Goal: Information Seeking & Learning: Learn about a topic

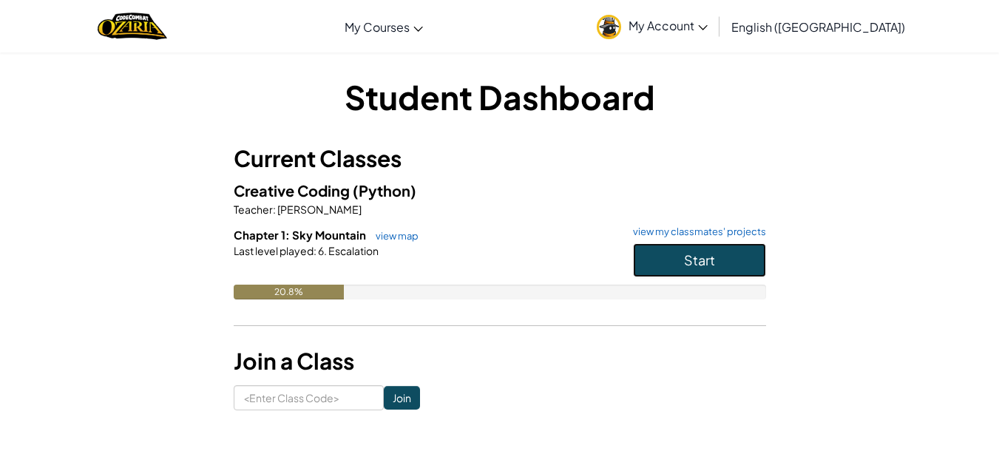
click at [644, 274] on button "Start" at bounding box center [699, 260] width 133 height 34
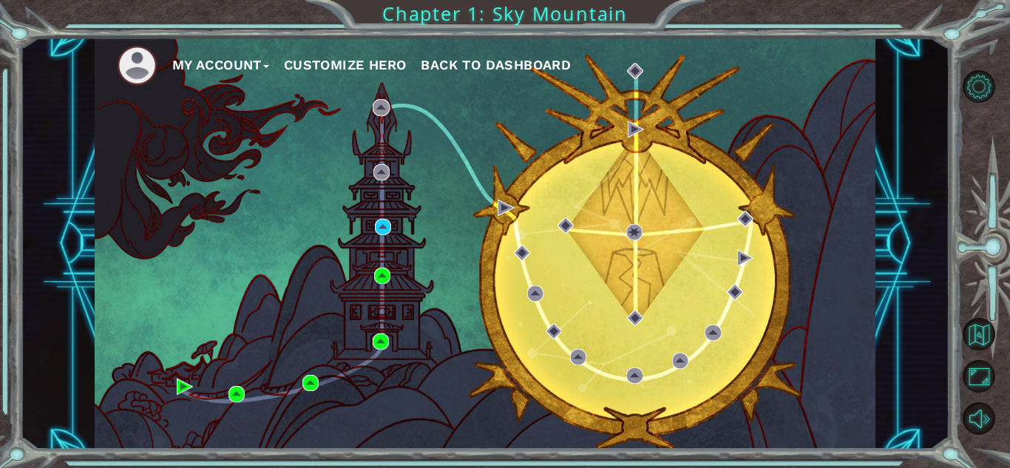
click at [353, 72] on button "Customize Hero" at bounding box center [345, 65] width 123 height 22
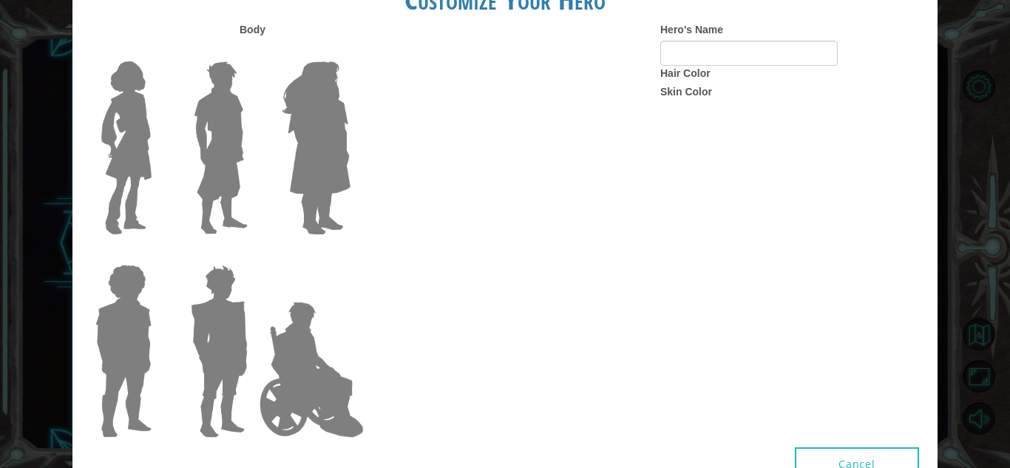
type input "Rowdy"
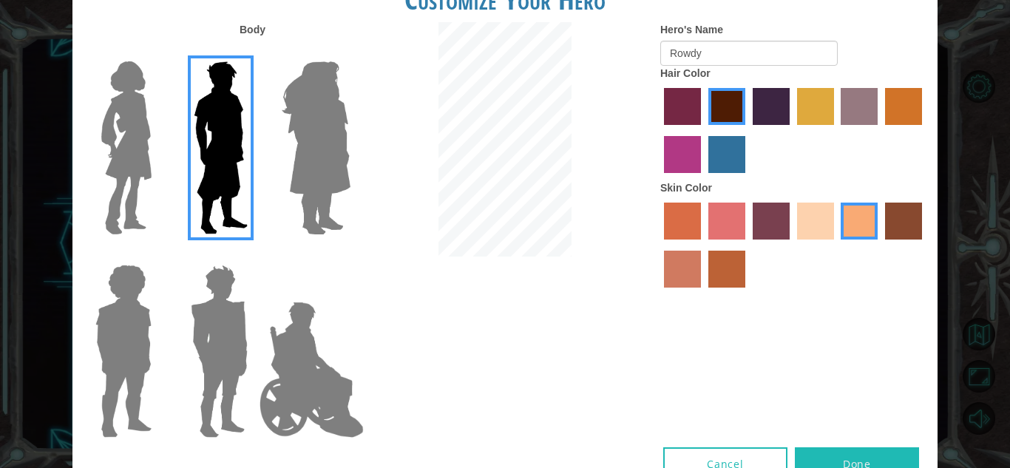
click at [293, 112] on img at bounding box center [316, 147] width 81 height 185
click at [350, 52] on input "Hero Amethyst" at bounding box center [350, 52] width 0 height 0
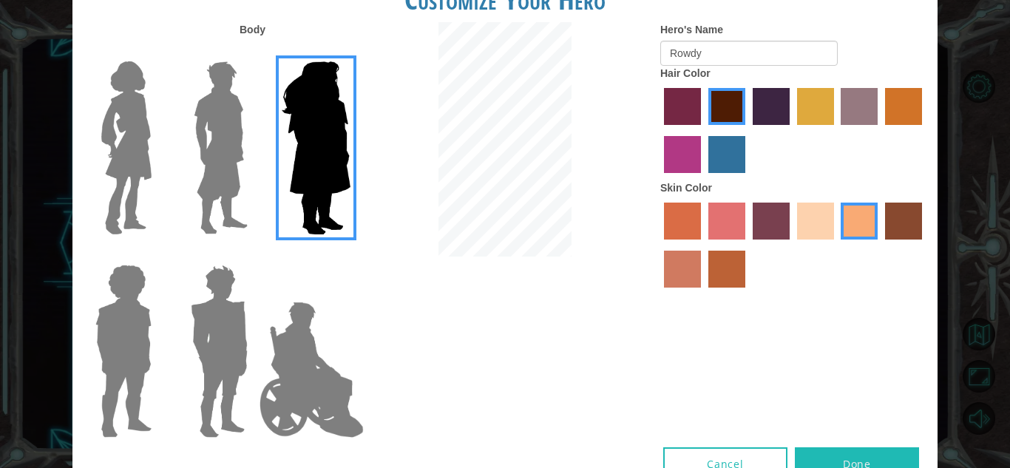
click at [219, 123] on img at bounding box center [221, 147] width 66 height 185
click at [254, 52] on input "Hero Lars" at bounding box center [254, 52] width 0 height 0
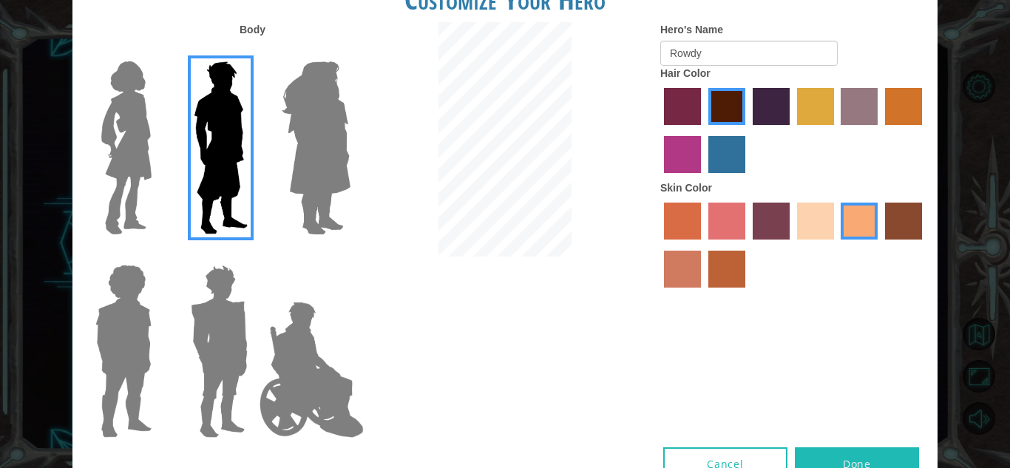
click at [125, 325] on img at bounding box center [123, 351] width 68 height 185
click at [158, 255] on input "Hero Steven" at bounding box center [158, 255] width 0 height 0
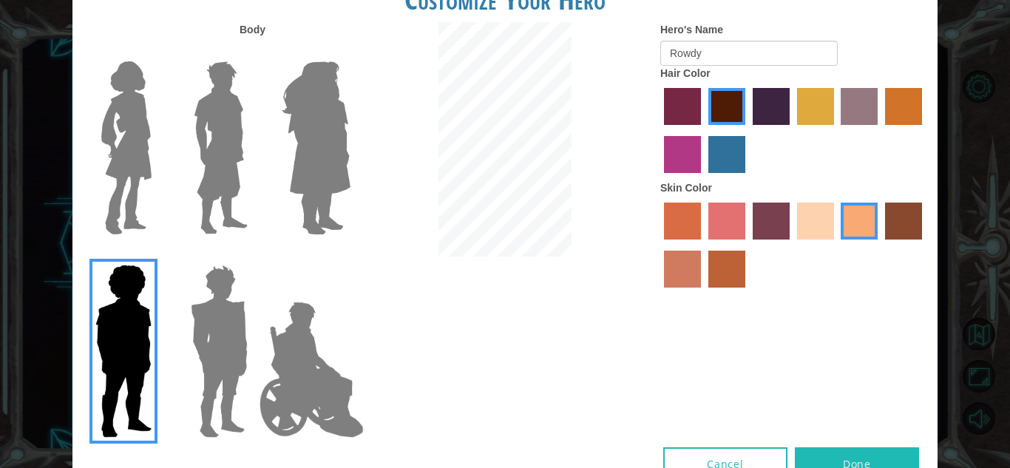
click at [198, 225] on img at bounding box center [221, 147] width 66 height 185
click at [254, 52] on input "Hero Lars" at bounding box center [254, 52] width 0 height 0
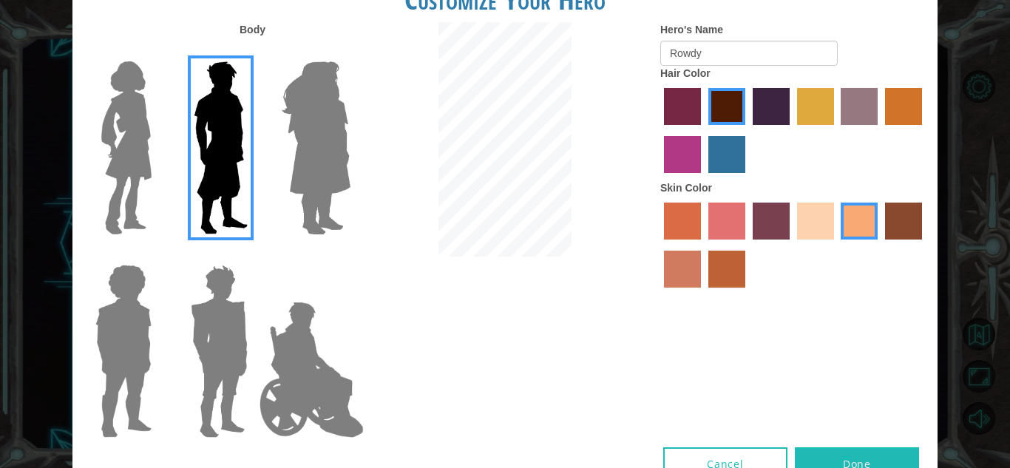
click at [280, 367] on img at bounding box center [312, 370] width 116 height 148
click at [350, 255] on input "Hero Jamie" at bounding box center [350, 255] width 0 height 0
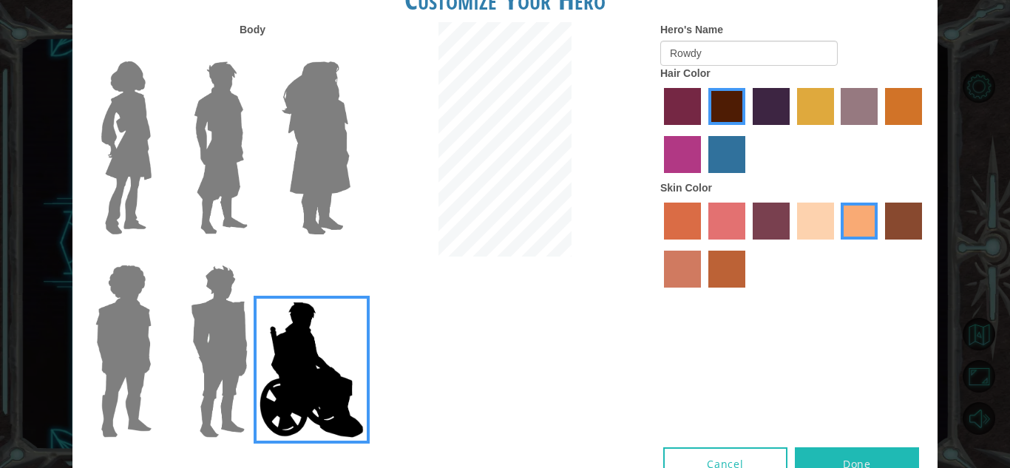
click at [231, 228] on img at bounding box center [221, 147] width 66 height 185
click at [254, 52] on input "Hero Lars" at bounding box center [254, 52] width 0 height 0
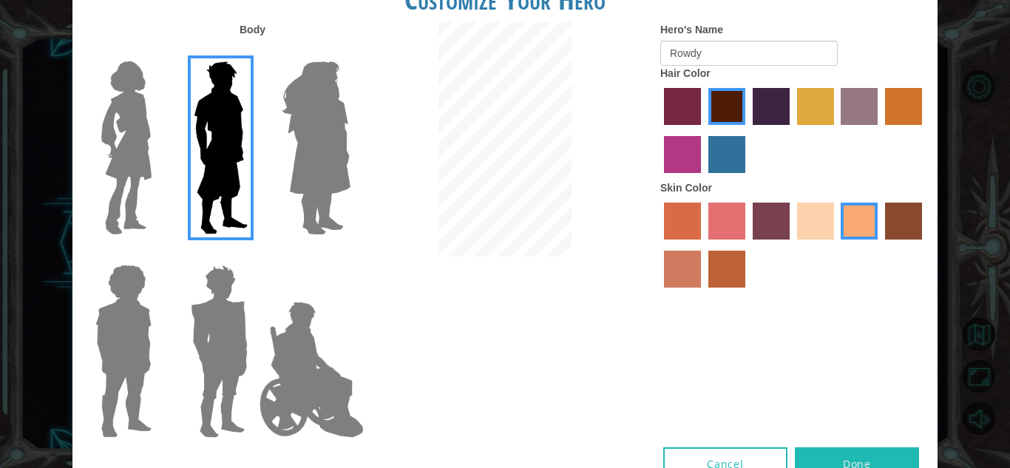
click at [973, 385] on div "Customize Your Hero Body Hero's Name Rowdy Hair Color Skin Color Cancel Done" at bounding box center [505, 234] width 1010 height 468
click at [984, 372] on div "Customize Your Hero Body Hero's Name Rowdy Hair Color Skin Color Cancel Done" at bounding box center [505, 234] width 1010 height 468
click at [857, 453] on button "Done" at bounding box center [857, 463] width 124 height 33
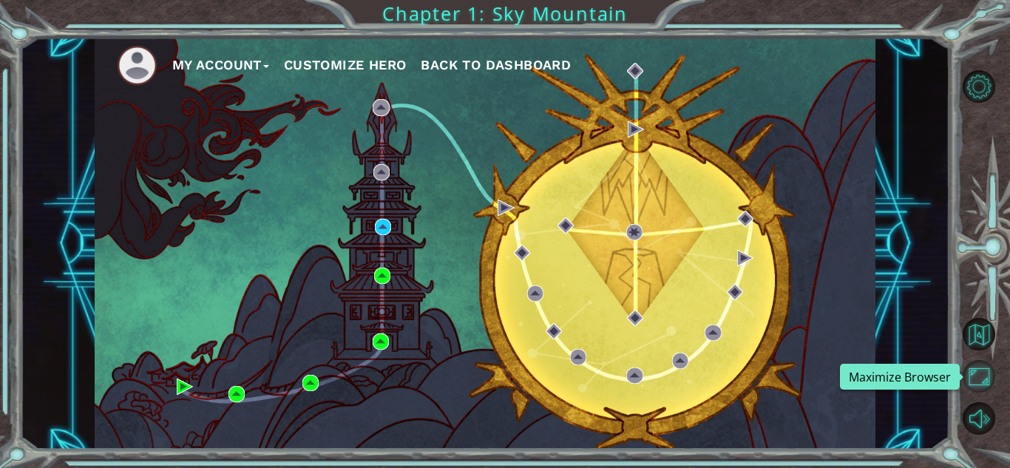
click at [976, 381] on button "Maximize Browser" at bounding box center [979, 376] width 33 height 33
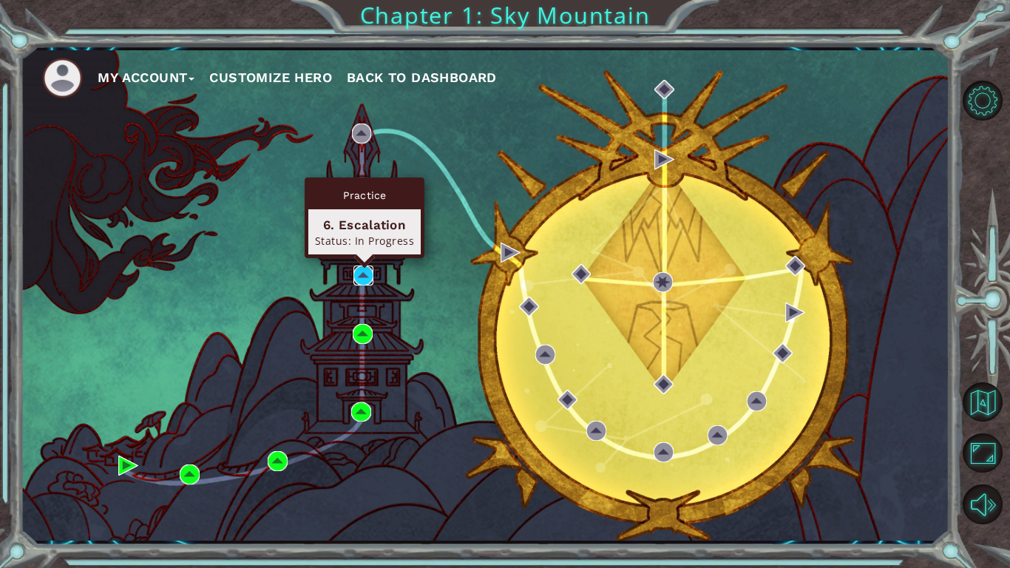
click at [368, 268] on img at bounding box center [364, 276] width 20 height 20
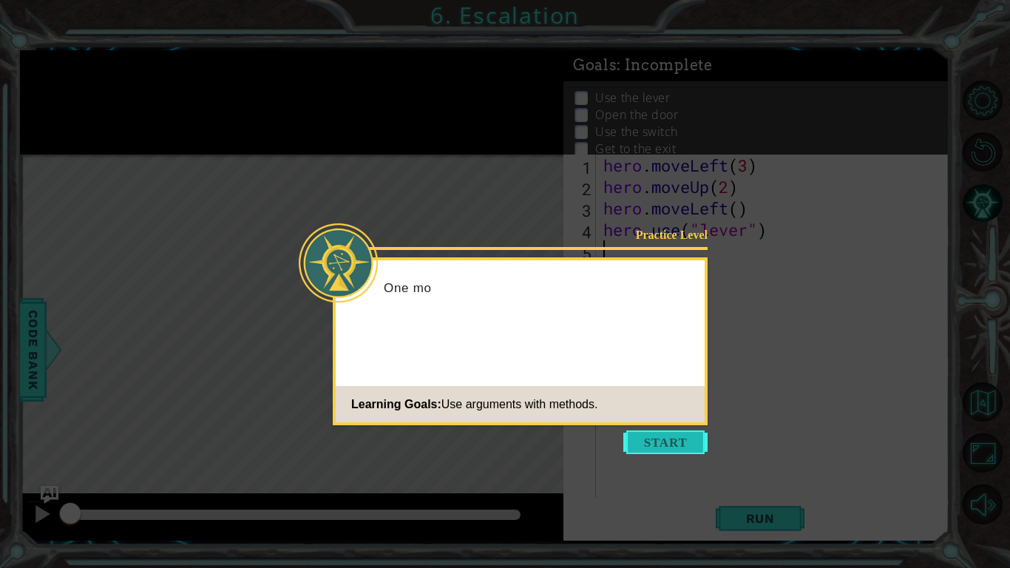
click at [654, 450] on button "Start" at bounding box center [666, 442] width 84 height 24
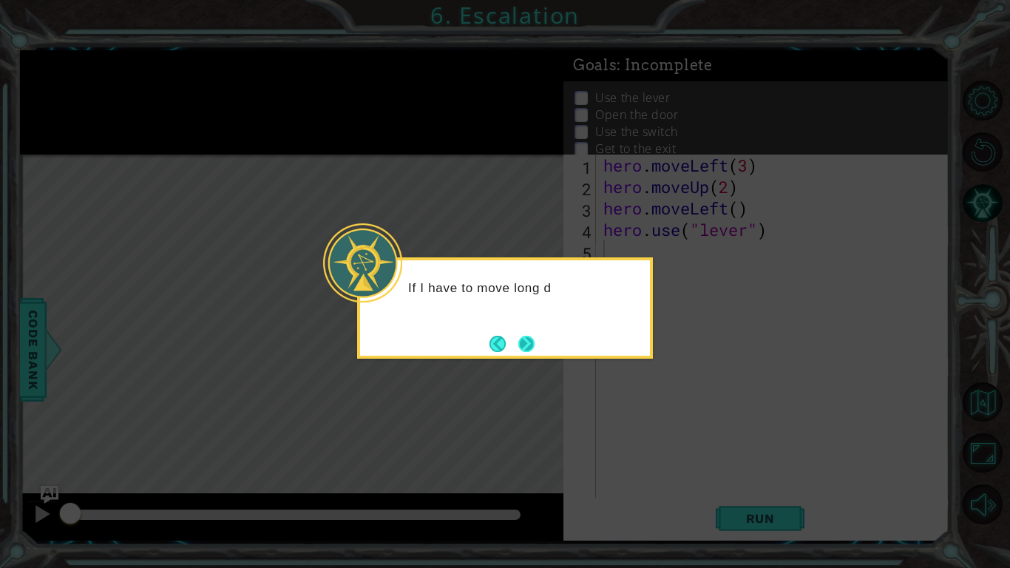
click at [526, 339] on button "Next" at bounding box center [526, 344] width 16 height 16
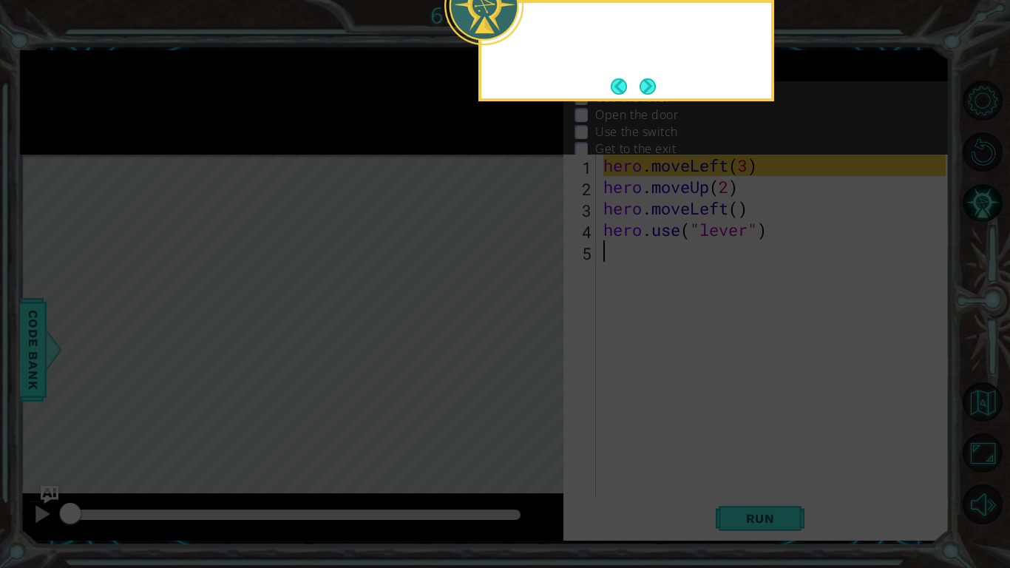
click at [526, 339] on icon at bounding box center [505, 91] width 1010 height 953
click at [649, 89] on button "Next" at bounding box center [648, 86] width 16 height 16
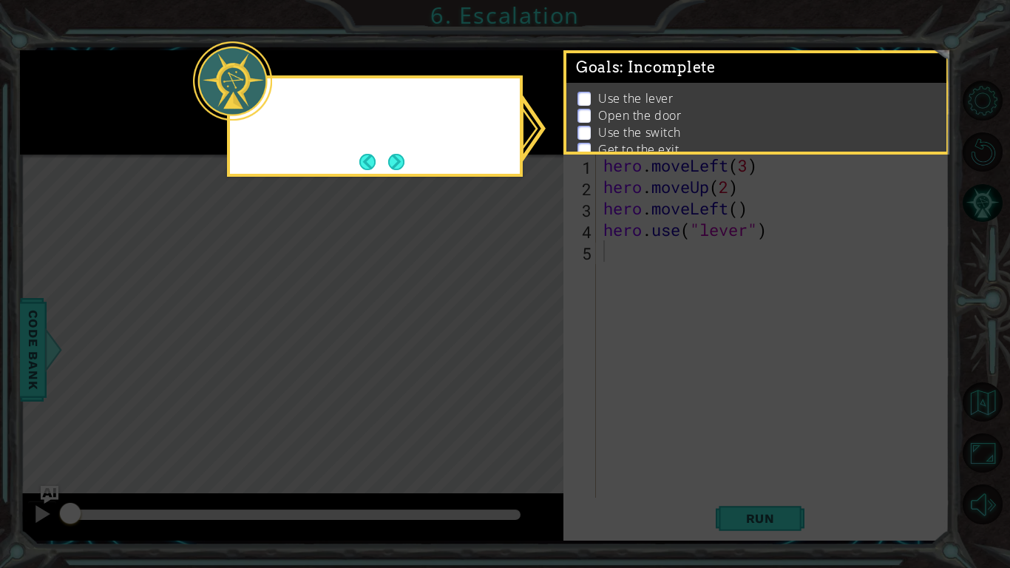
click at [649, 90] on p "Use the lever" at bounding box center [635, 98] width 75 height 16
click at [393, 164] on button "Next" at bounding box center [396, 162] width 16 height 16
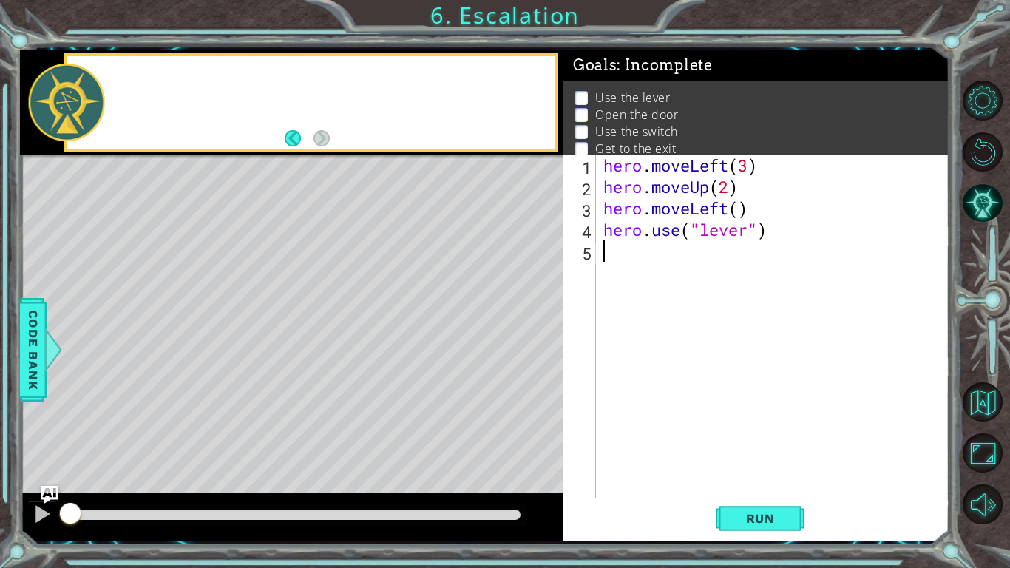
click at [393, 164] on div "Level Map" at bounding box center [361, 373] width 683 height 436
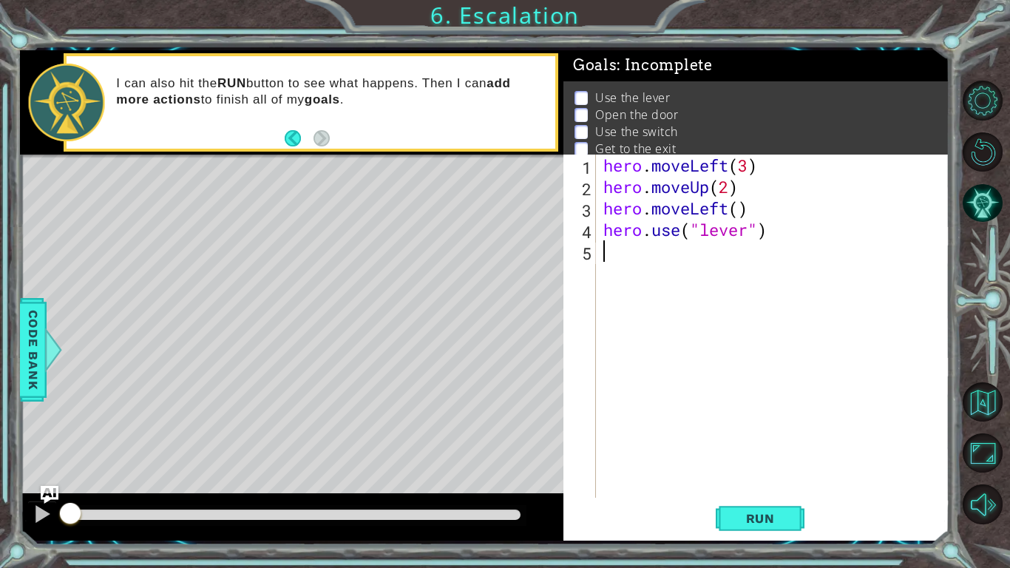
click at [805, 280] on div "hero . moveLeft ( 3 ) hero . moveUp ( 2 ) hero . moveLeft ( ) hero . use ( "lev…" at bounding box center [777, 348] width 353 height 386
type textarea "d"
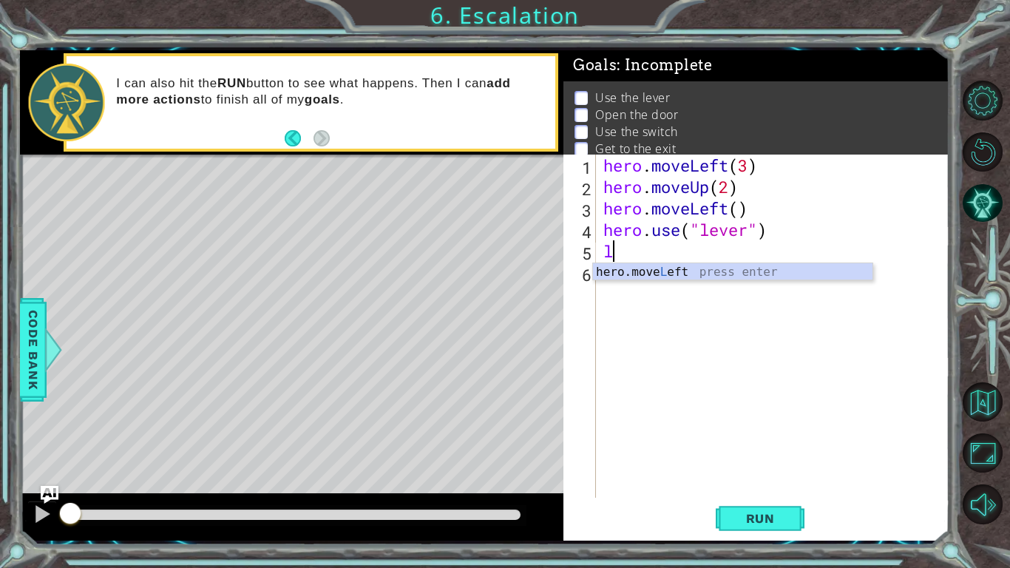
type textarea "hero.moveLeft(1)"
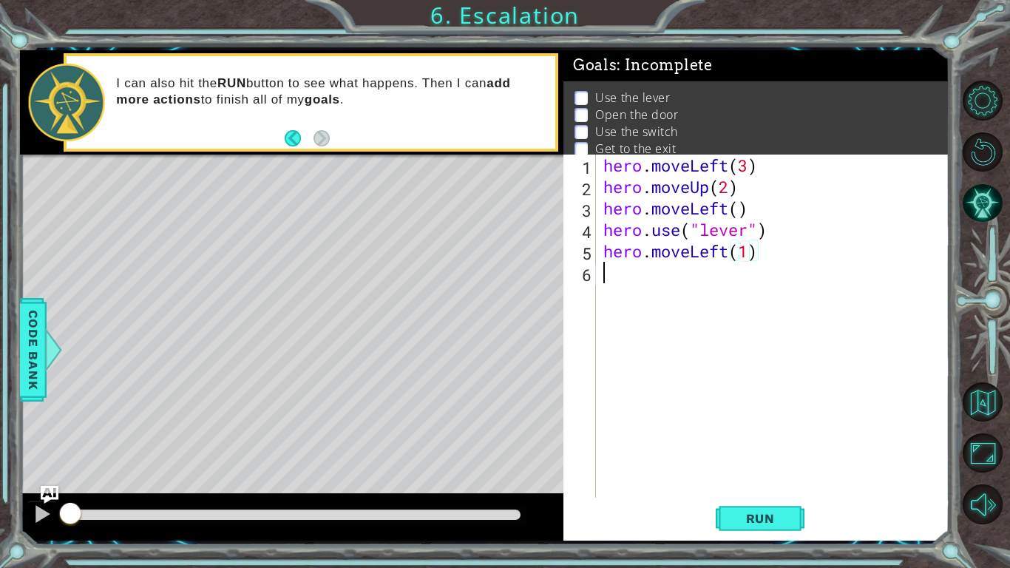
click at [770, 286] on div "hero . moveLeft ( 3 ) hero . moveUp ( 2 ) hero . moveLeft ( ) hero . use ( "lev…" at bounding box center [777, 348] width 353 height 386
type textarea "hero.use("door")"
click at [767, 306] on div "hero . moveLeft ( 3 ) hero . moveUp ( 2 ) hero . moveLeft ( ) hero . use ( "lev…" at bounding box center [777, 348] width 353 height 386
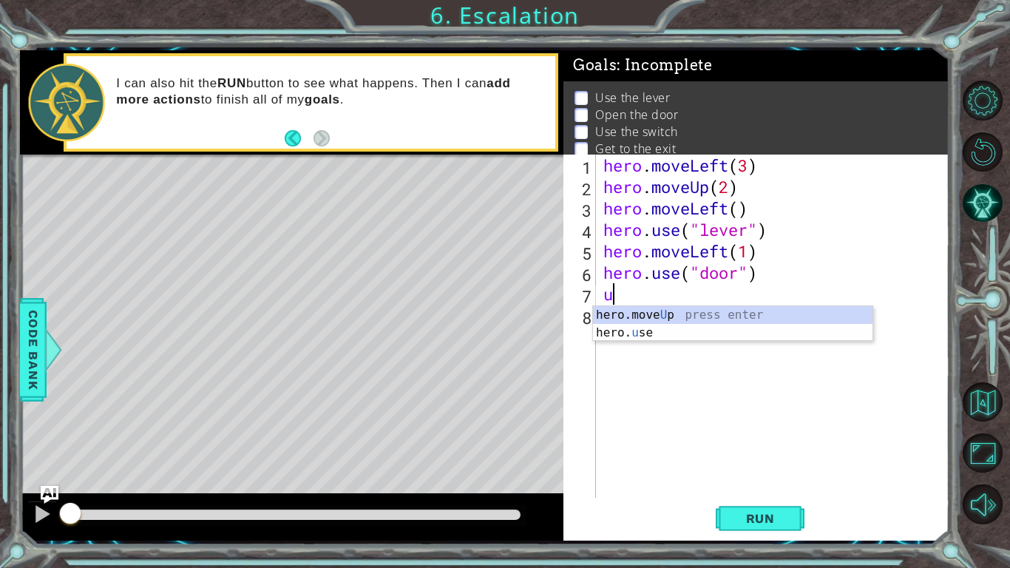
type textarea "hero.moveUp(1)"
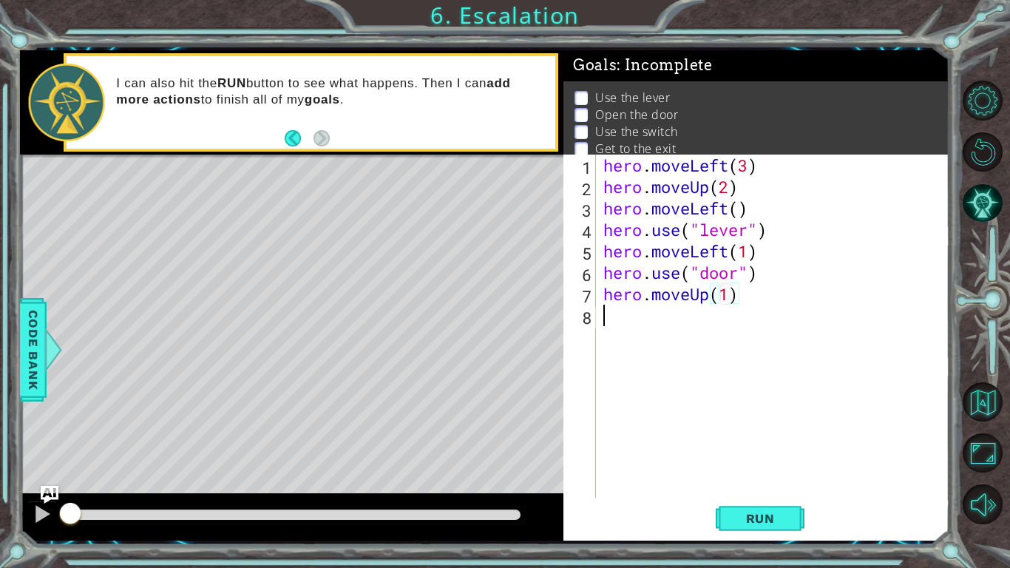
click at [684, 321] on div "hero . moveLeft ( 3 ) hero . moveUp ( 2 ) hero . moveLeft ( ) hero . use ( "lev…" at bounding box center [777, 348] width 353 height 386
type textarea "hero.moveRight(3)"
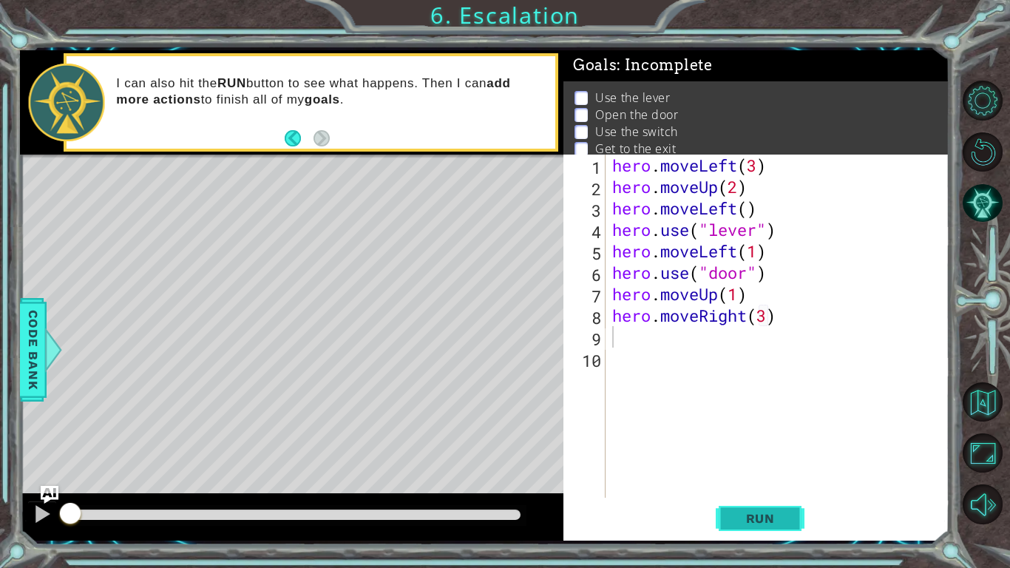
click at [765, 467] on span "Run" at bounding box center [761, 518] width 58 height 15
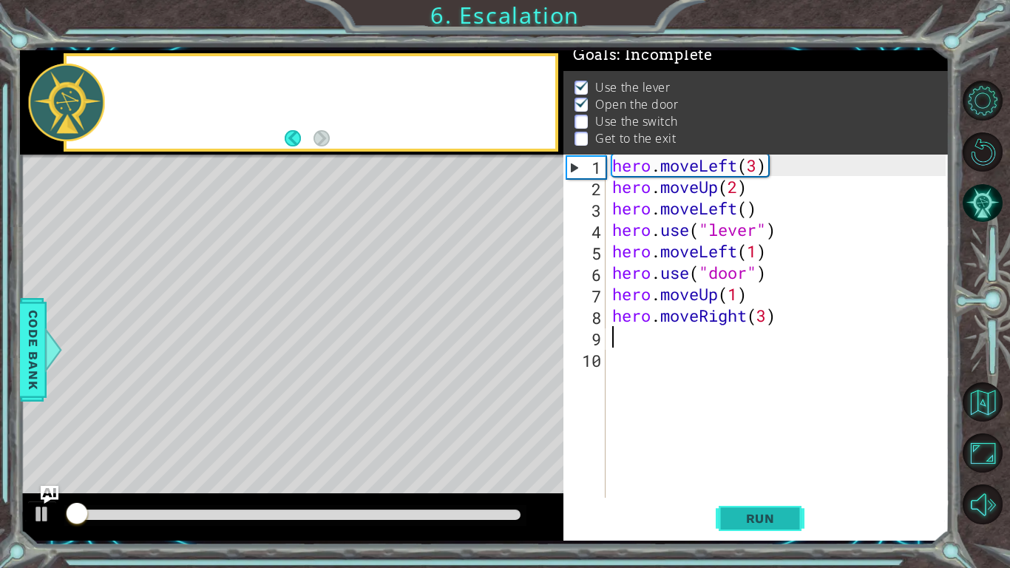
scroll to position [15, 0]
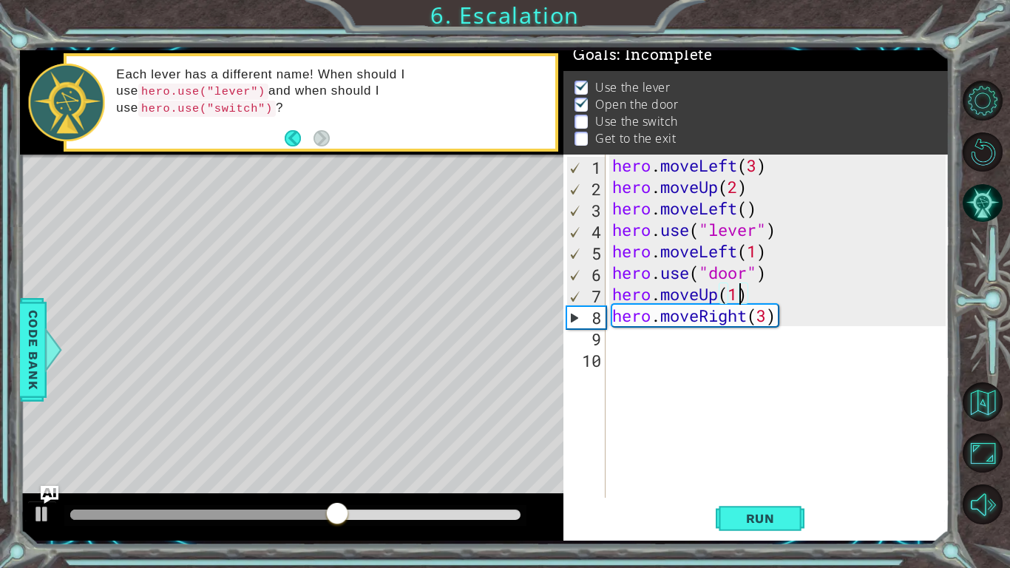
click at [739, 297] on div "hero . moveLeft ( 3 ) hero . moveUp ( 2 ) hero . moveLeft ( ) hero . use ( "lev…" at bounding box center [781, 348] width 344 height 386
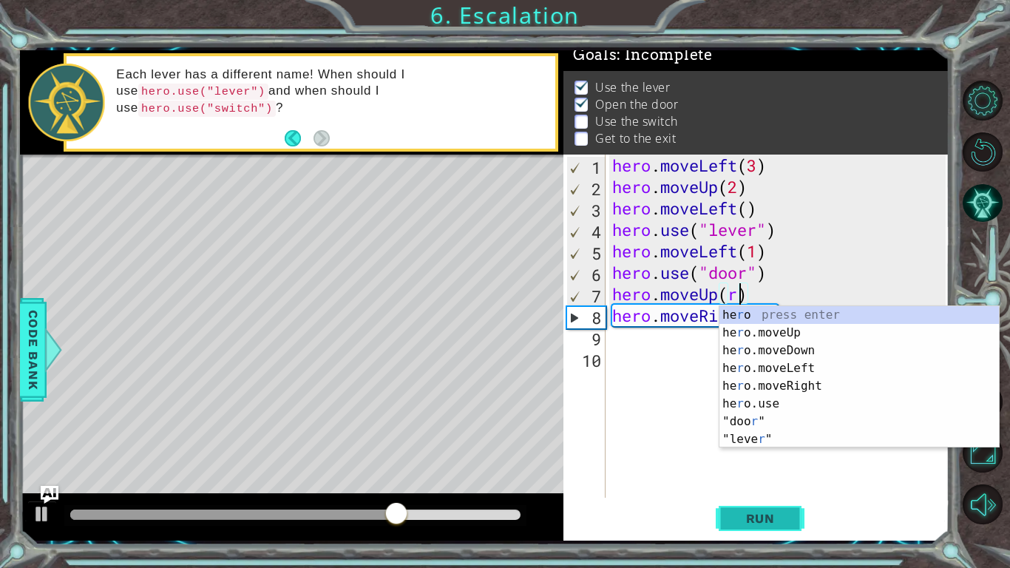
click at [742, 467] on button "Run" at bounding box center [760, 518] width 89 height 38
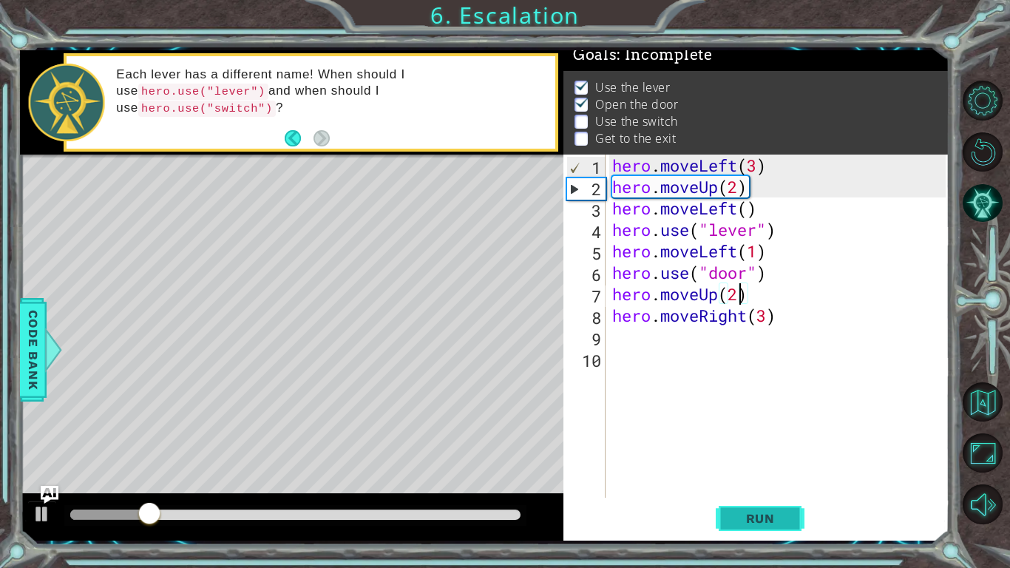
click at [742, 467] on button "Run" at bounding box center [760, 518] width 89 height 38
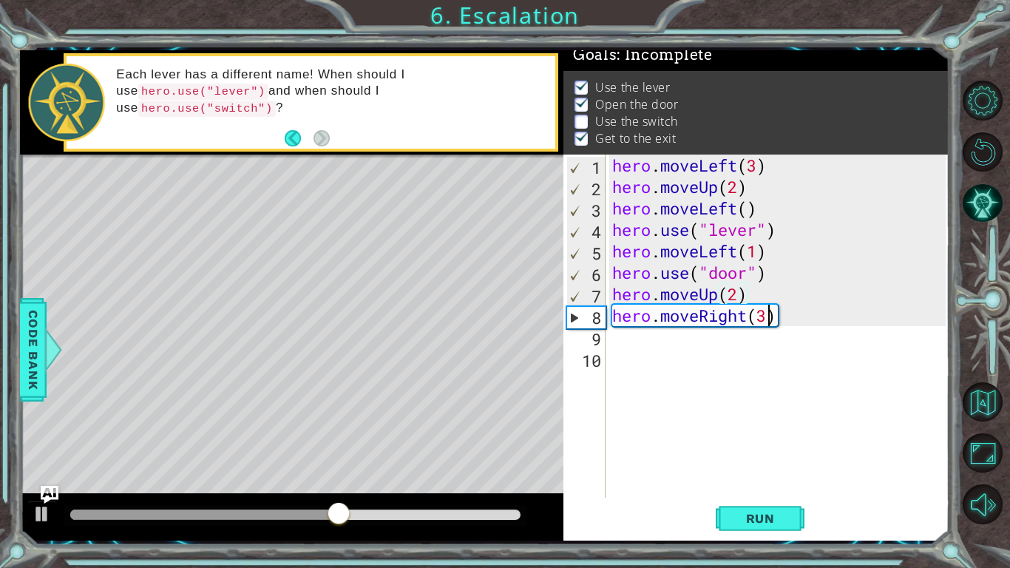
click at [766, 319] on div "hero . moveLeft ( 3 ) hero . moveUp ( 2 ) hero . moveLeft ( ) hero . use ( "lev…" at bounding box center [781, 348] width 344 height 386
type textarea "hero.moveRight()"
click at [643, 346] on div "hero . moveLeft ( 3 ) hero . moveUp ( 2 ) hero . moveLeft ( ) hero . use ( "lev…" at bounding box center [781, 348] width 344 height 386
click at [755, 324] on div "hero . moveLeft ( 3 ) hero . moveUp ( 2 ) hero . moveLeft ( ) hero . use ( "lev…" at bounding box center [781, 348] width 344 height 386
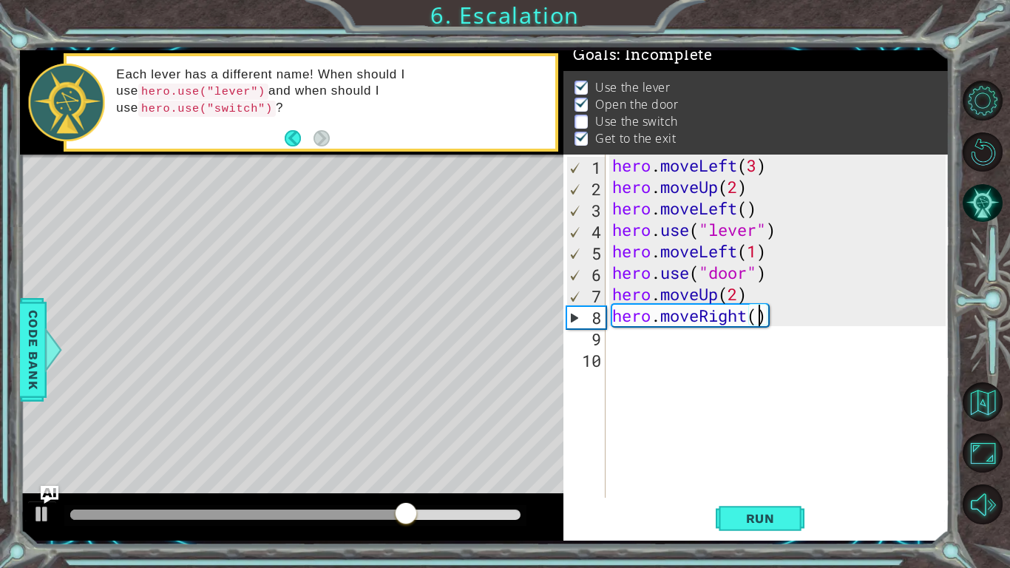
type textarea "hero.moveRight(2)"
click at [634, 351] on div "hero . moveLeft ( 3 ) hero . moveUp ( 2 ) hero . moveLeft ( ) hero . use ( "lev…" at bounding box center [781, 348] width 344 height 386
click at [632, 340] on div "hero . moveLeft ( 3 ) hero . moveUp ( 2 ) hero . moveLeft ( ) hero . use ( "lev…" at bounding box center [781, 348] width 344 height 386
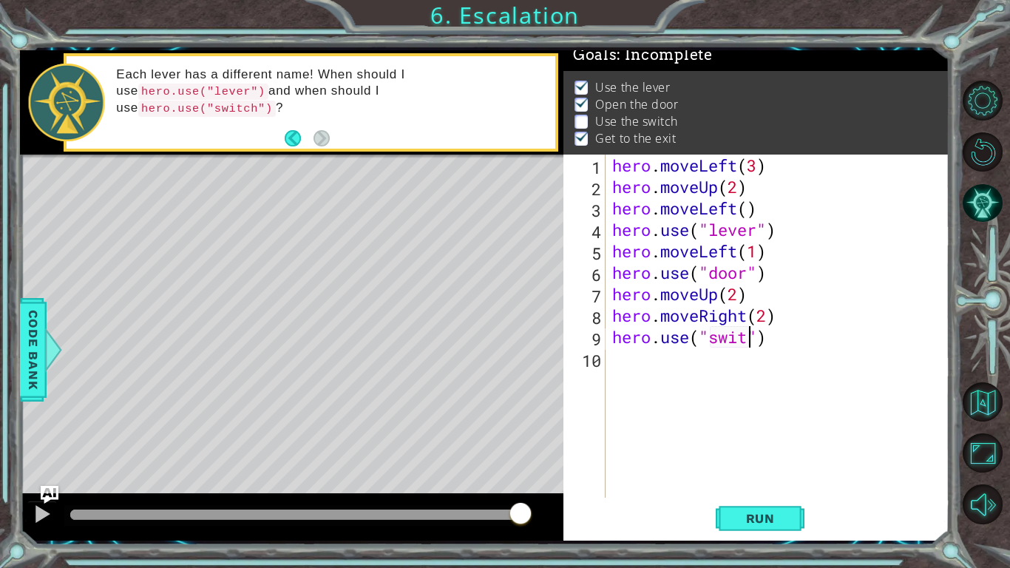
scroll to position [0, 7]
type textarea "hero.use("switch")"
click at [755, 365] on div "hero . moveLeft ( 3 ) hero . moveUp ( 2 ) hero . moveLeft ( ) hero . use ( "lev…" at bounding box center [781, 348] width 344 height 386
type textarea "hero.moveRight(1)"
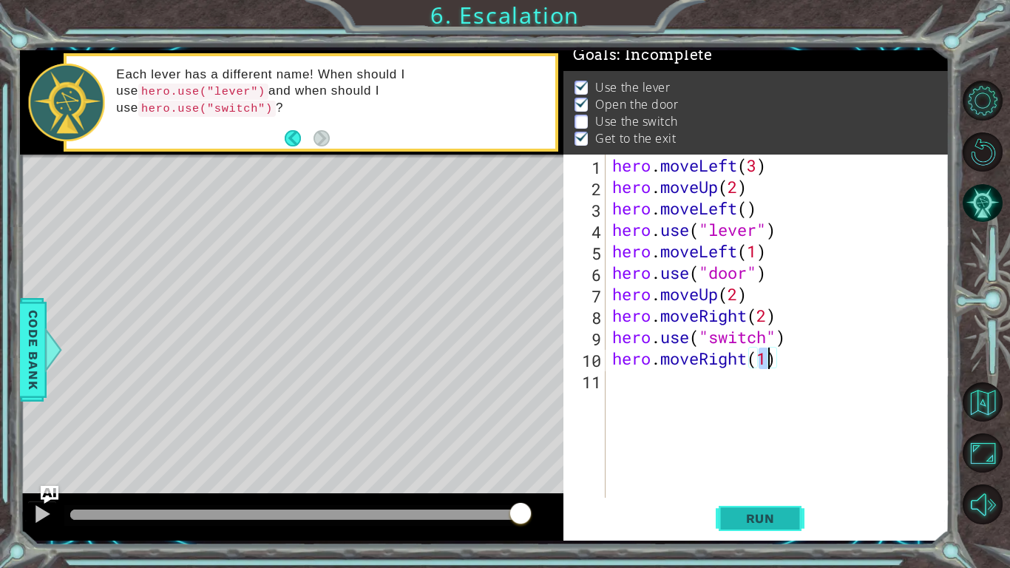
click at [773, 467] on span "Run" at bounding box center [761, 518] width 58 height 15
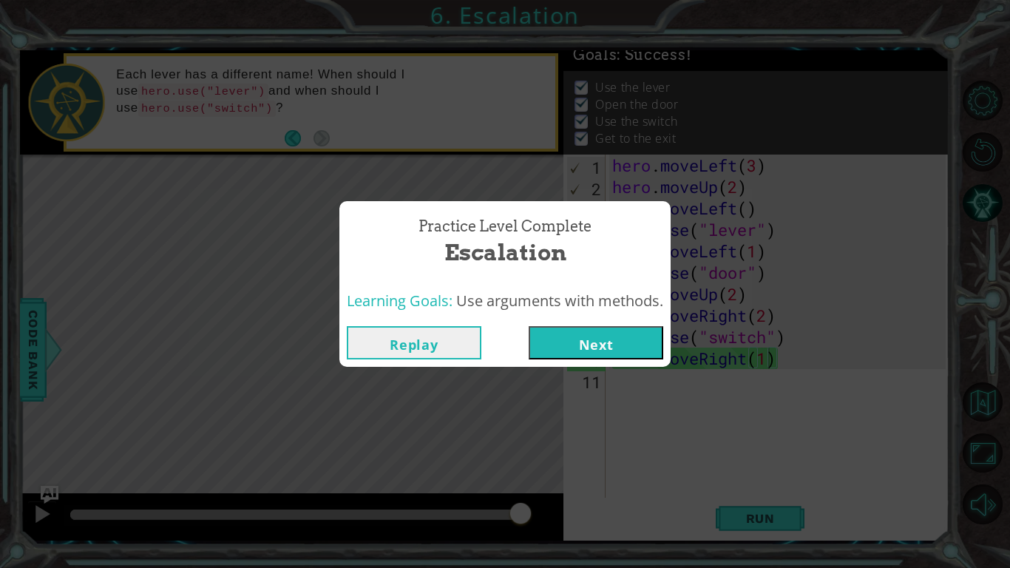
click at [638, 334] on button "Next" at bounding box center [596, 342] width 135 height 33
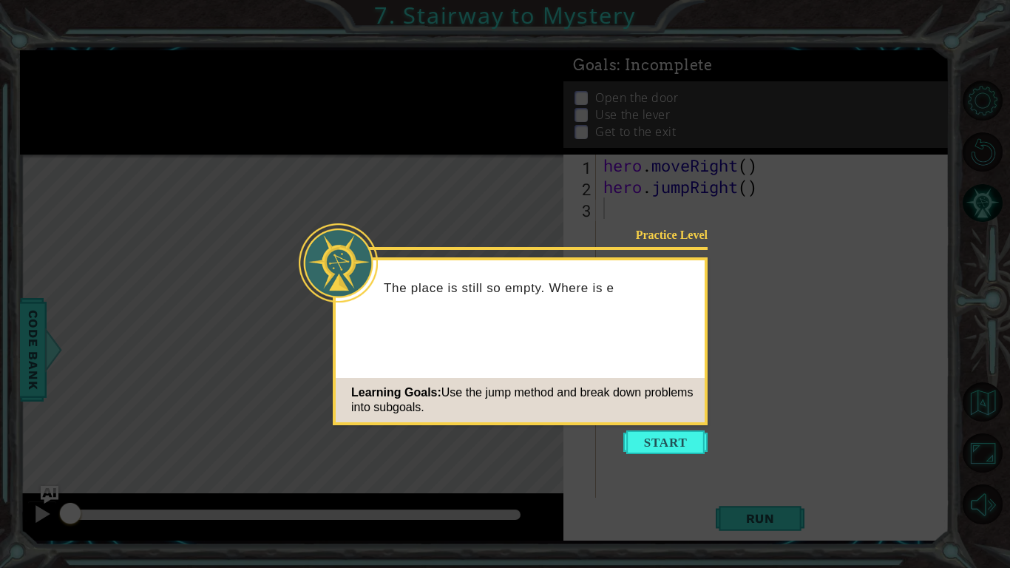
click at [673, 467] on icon at bounding box center [505, 284] width 1010 height 568
click at [667, 437] on button "Start" at bounding box center [666, 442] width 84 height 24
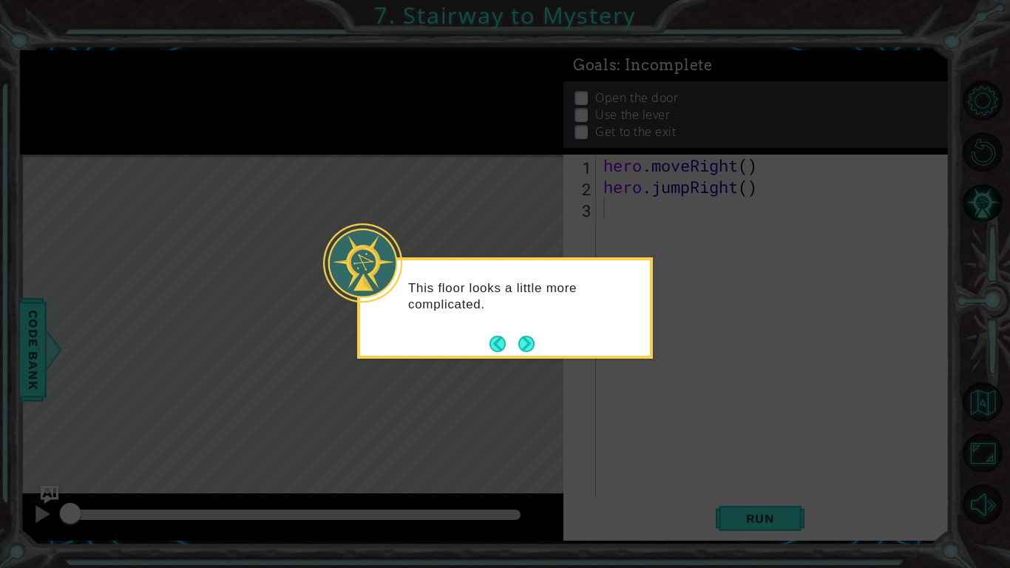
click at [667, 437] on icon at bounding box center [505, 284] width 1010 height 568
click at [522, 345] on button "Next" at bounding box center [526, 344] width 16 height 16
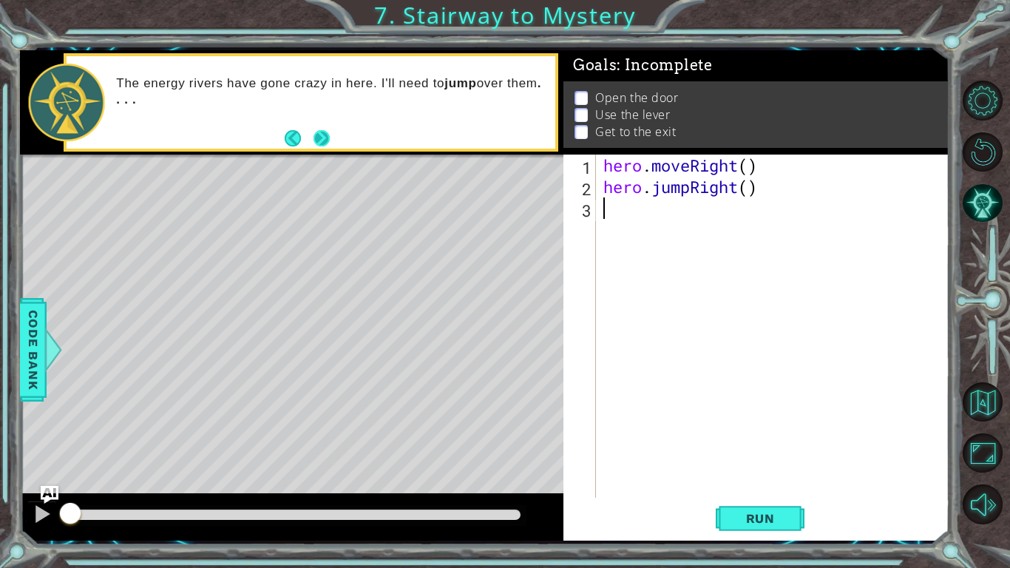
click at [325, 139] on button "Next" at bounding box center [321, 138] width 16 height 16
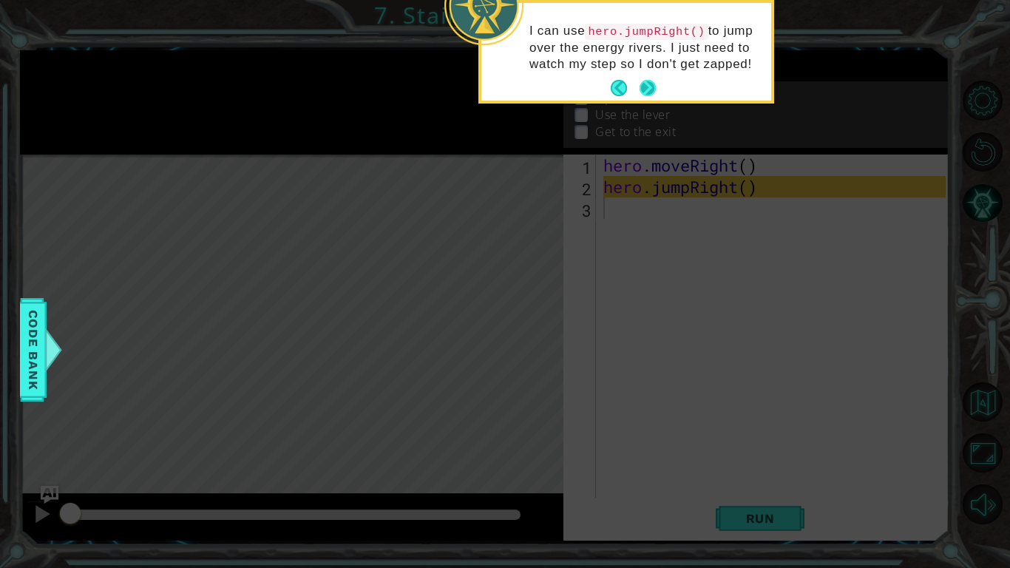
click at [651, 84] on button "Next" at bounding box center [648, 88] width 16 height 16
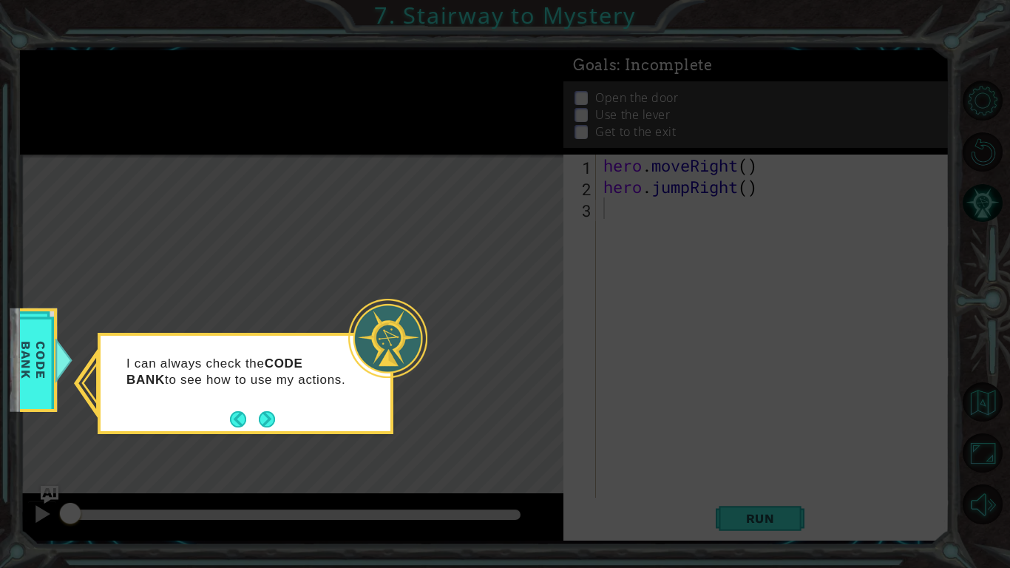
click at [354, 325] on div at bounding box center [387, 338] width 79 height 79
click at [269, 416] on button "Next" at bounding box center [266, 419] width 18 height 18
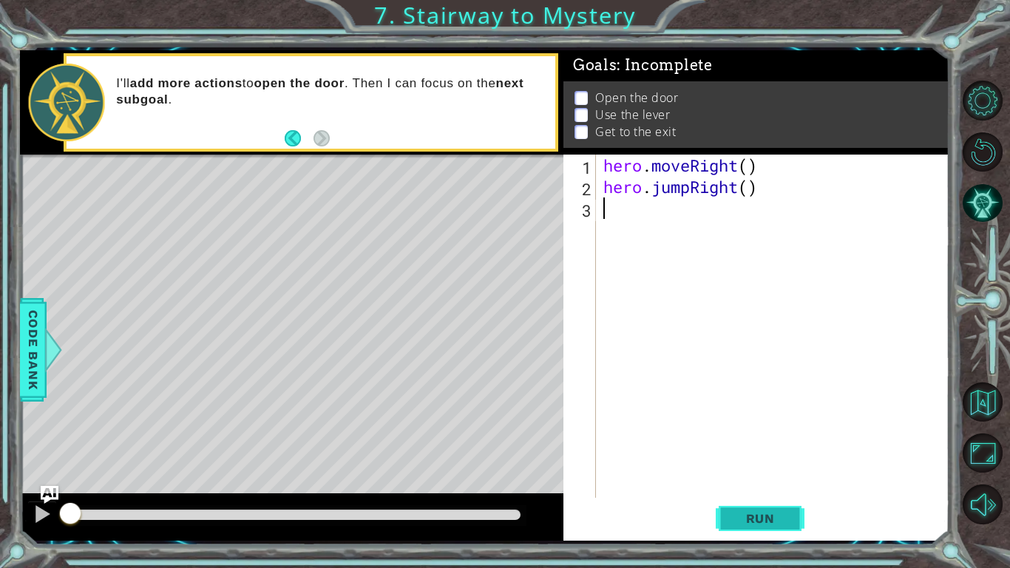
click at [732, 467] on span "Run" at bounding box center [761, 518] width 58 height 15
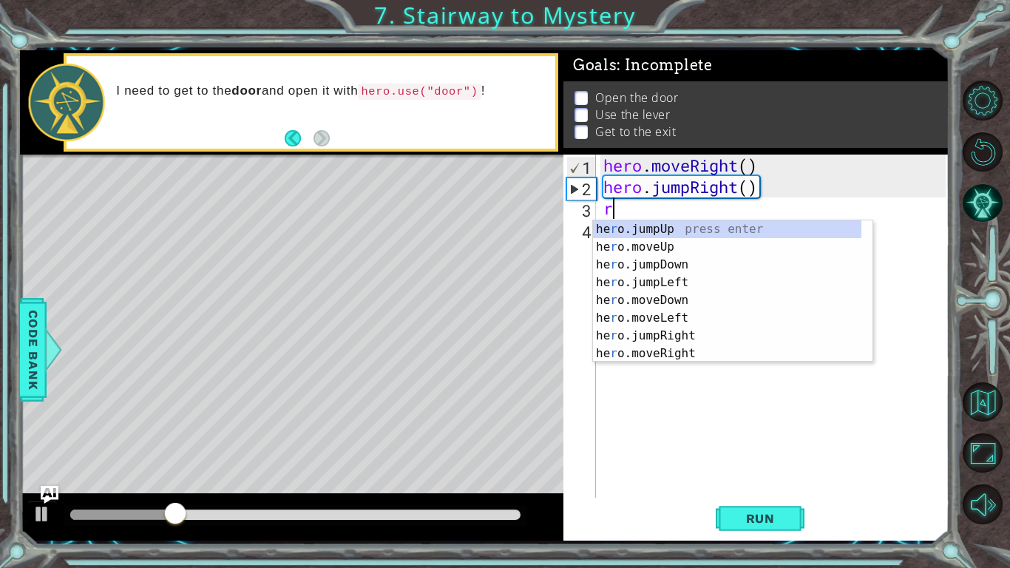
type textarea "ri"
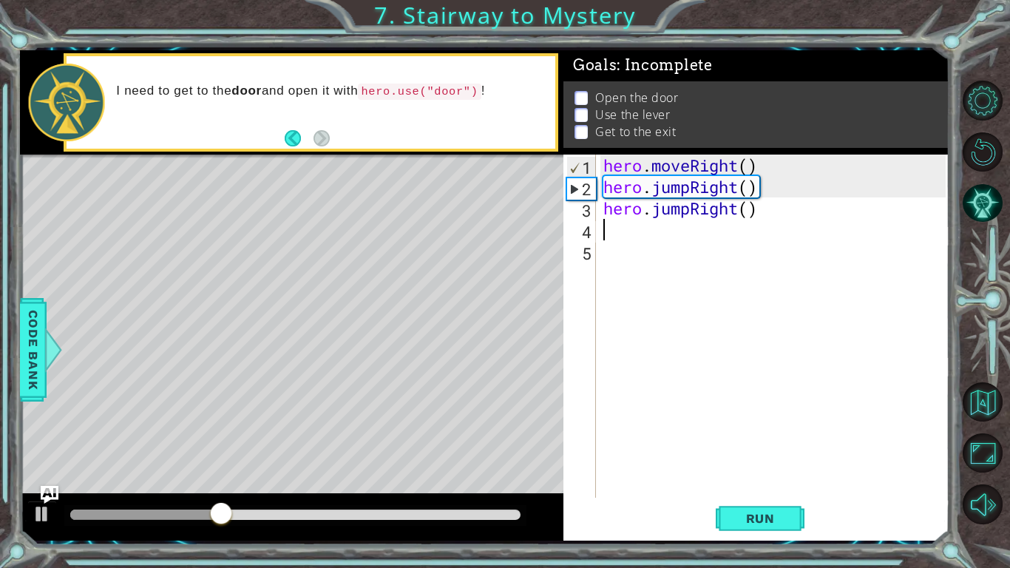
type textarea "u"
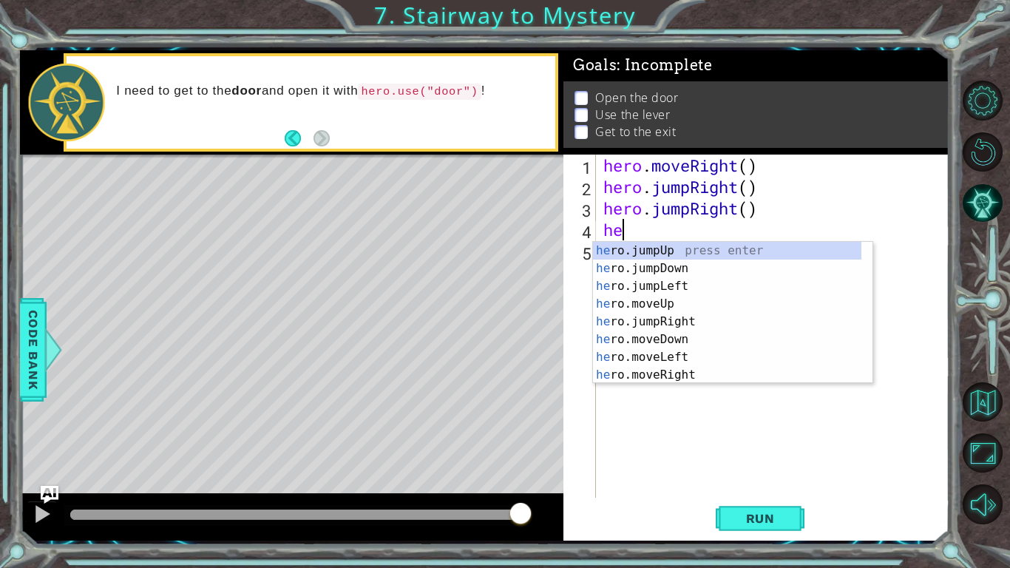
type textarea "h"
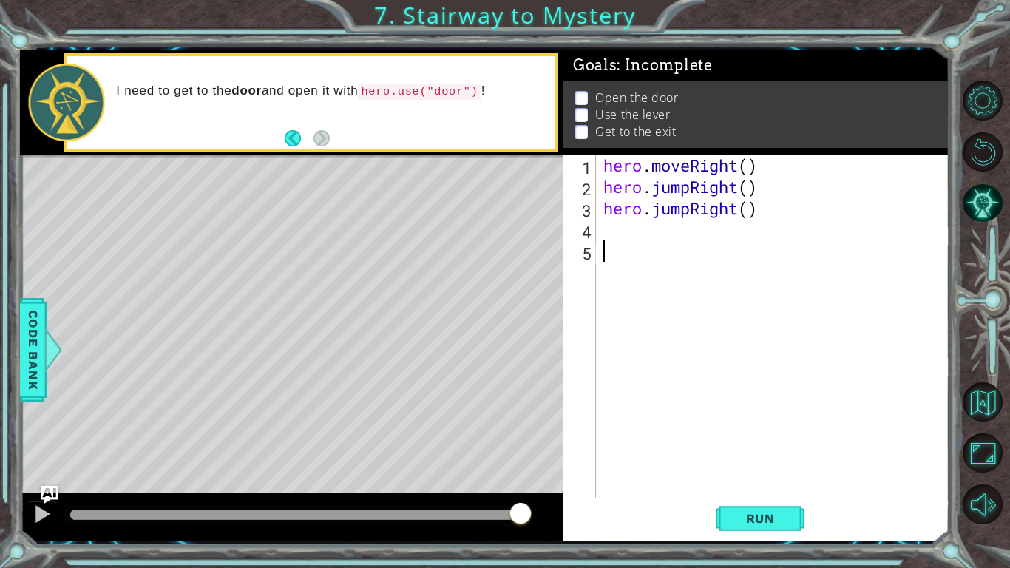
click at [705, 368] on div "hero . moveRight ( ) hero . jumpRight ( ) hero . jumpRight ( )" at bounding box center [777, 348] width 353 height 386
click at [669, 233] on div "hero . moveRight ( ) hero . jumpRight ( ) hero . jumpRight ( )" at bounding box center [777, 348] width 353 height 386
type textarea "r"
click at [732, 253] on div "hero . moveRight ( ) hero . jumpRight ( ) hero . jumpRight ( ) hero . jumpUp ( )" at bounding box center [777, 348] width 353 height 386
click at [709, 249] on div "hero . moveRight ( ) hero . jumpRight ( ) hero . jumpRight ( ) hero . jumpUp ( )" at bounding box center [777, 348] width 353 height 386
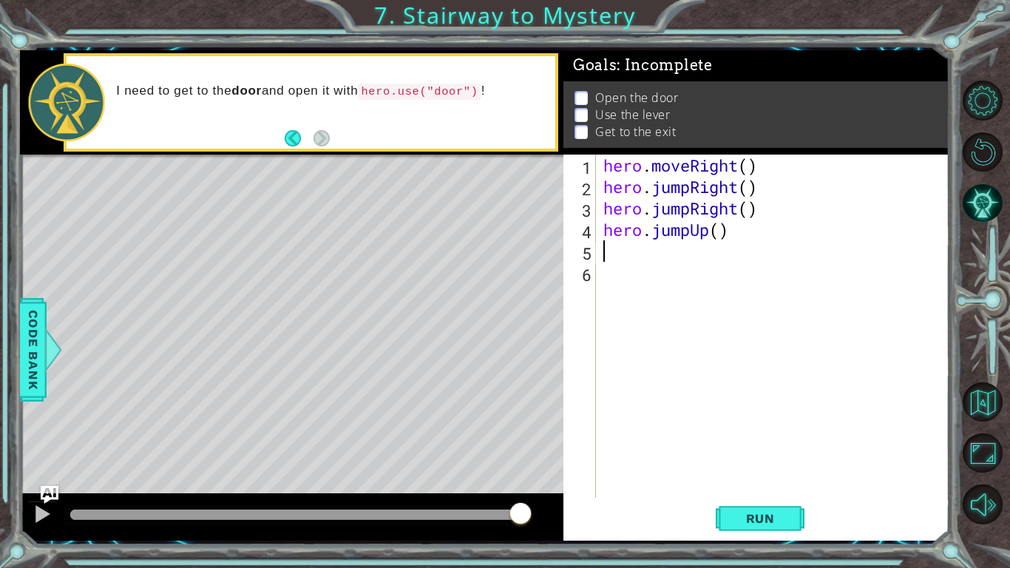
click at [716, 226] on div "hero . moveRight ( ) hero . jumpRight ( ) hero . jumpRight ( ) hero . jumpUp ( )" at bounding box center [777, 348] width 353 height 386
drag, startPoint x: 738, startPoint y: 233, endPoint x: 655, endPoint y: 225, distance: 83.2
click at [655, 225] on div "hero . moveRight ( ) hero . jumpRight ( ) hero . jumpRight ( ) hero . jumpUp ( )" at bounding box center [777, 348] width 353 height 386
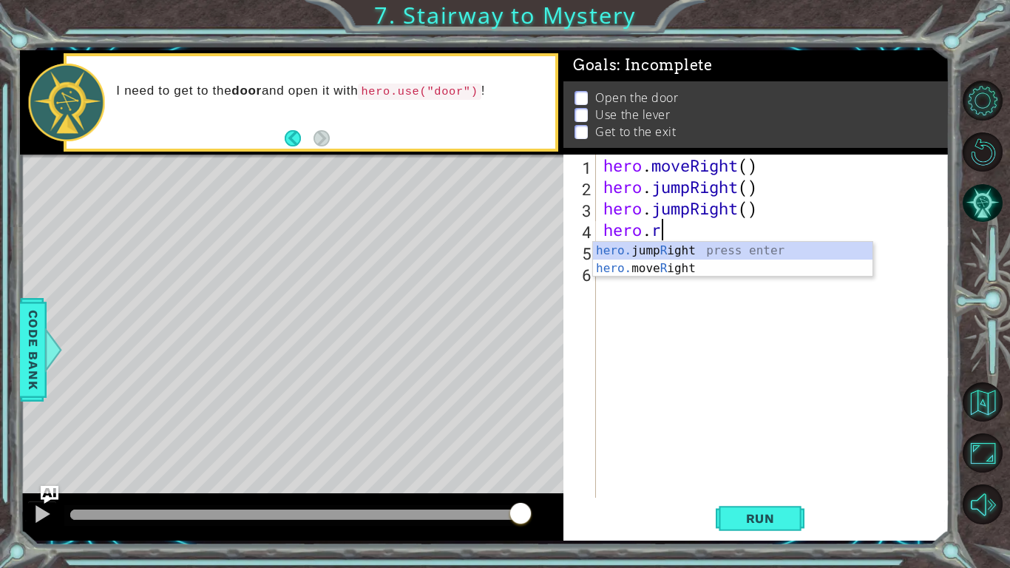
type textarea "hero.ri"
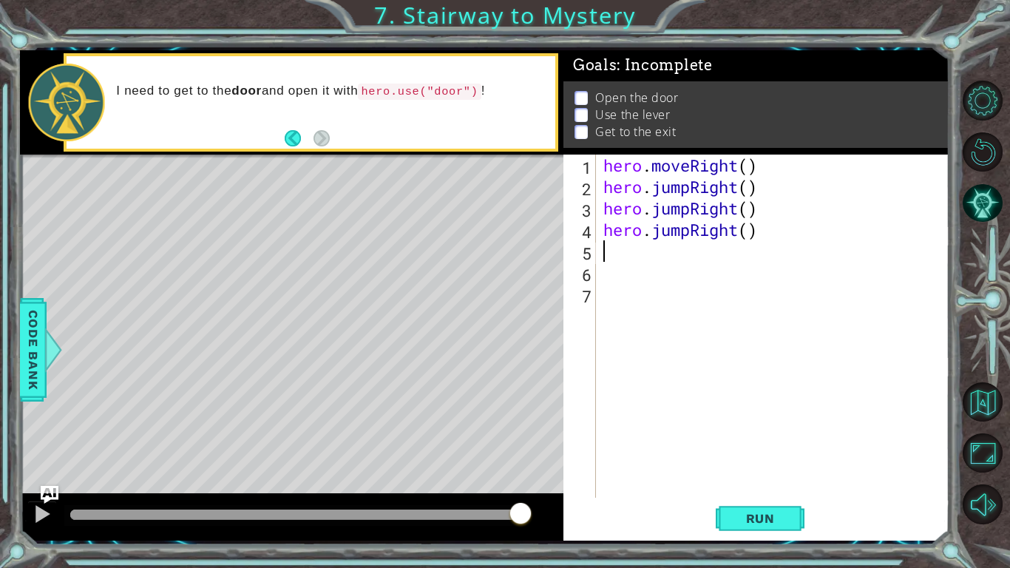
click at [694, 246] on div "hero . moveRight ( ) hero . jumpRight ( ) hero . jumpRight ( ) hero . jumpRight…" at bounding box center [777, 348] width 353 height 386
click at [692, 231] on div "hero . moveRight ( ) hero . jumpRight ( ) hero . jumpRight ( ) hero . jumpRight…" at bounding box center [777, 348] width 353 height 386
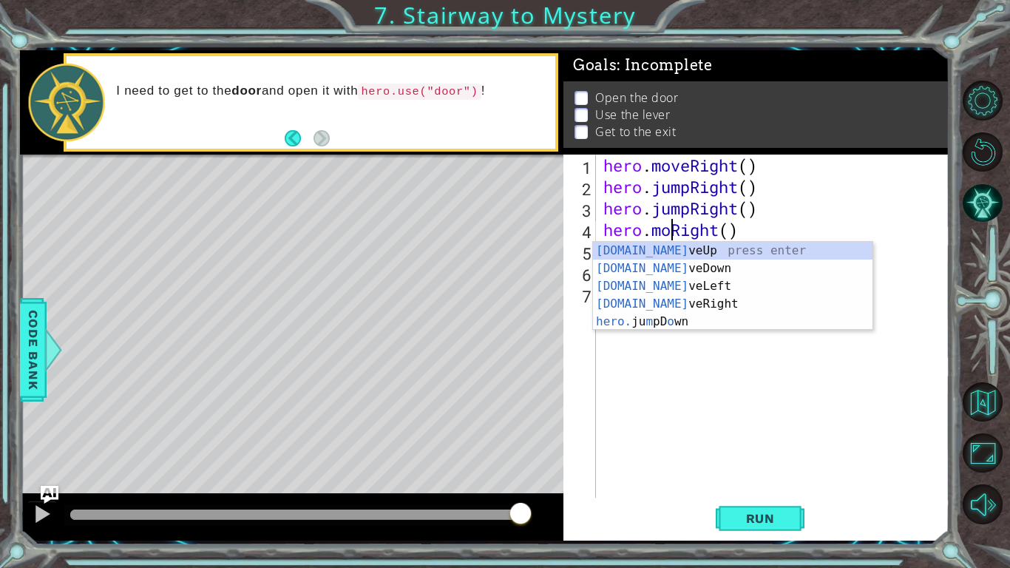
scroll to position [0, 3]
click at [678, 304] on div "[DOMAIN_NAME] veUp press enter [DOMAIN_NAME] veDown press enter [DOMAIN_NAME] v…" at bounding box center [733, 304] width 280 height 124
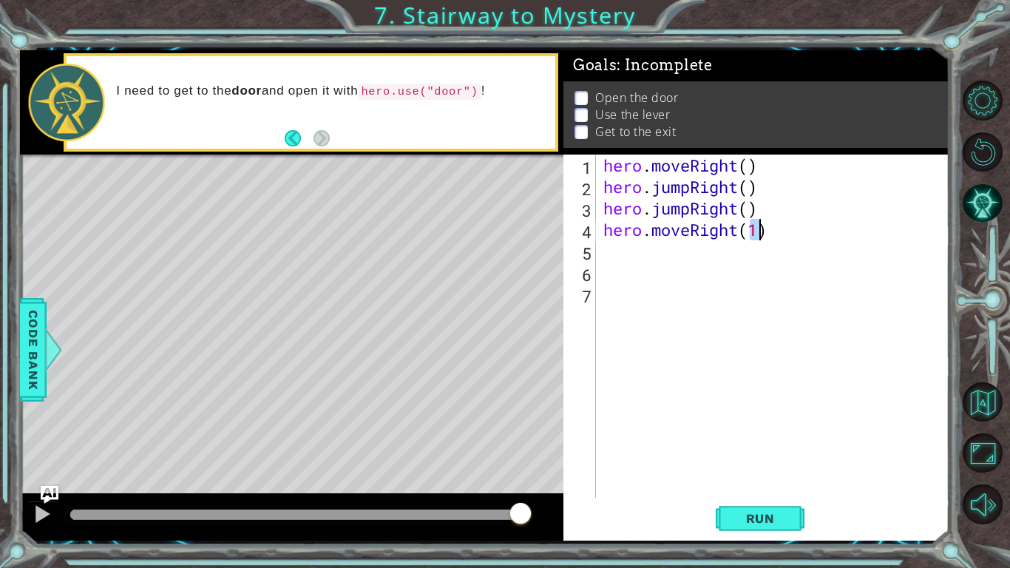
type textarea "hero.moveRight(1)"
click at [716, 337] on div "hero . moveRight ( ) hero . jumpRight ( ) hero . jumpRight ( ) hero . moveRight…" at bounding box center [777, 348] width 353 height 386
click at [667, 257] on div "hero . moveRight ( ) hero . jumpRight ( ) hero . jumpRight ( ) hero . moveRight…" at bounding box center [777, 348] width 353 height 386
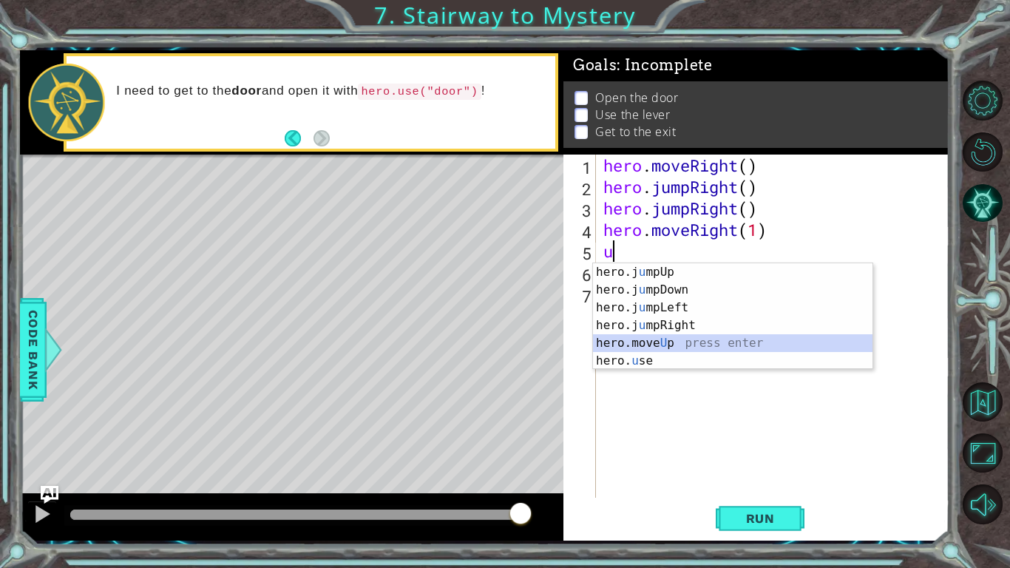
click at [675, 347] on div "hero.j u mpUp press enter hero.j u mpDown press enter hero.j u mpLeft press ent…" at bounding box center [733, 334] width 280 height 142
type textarea "hero.moveUp(1)"
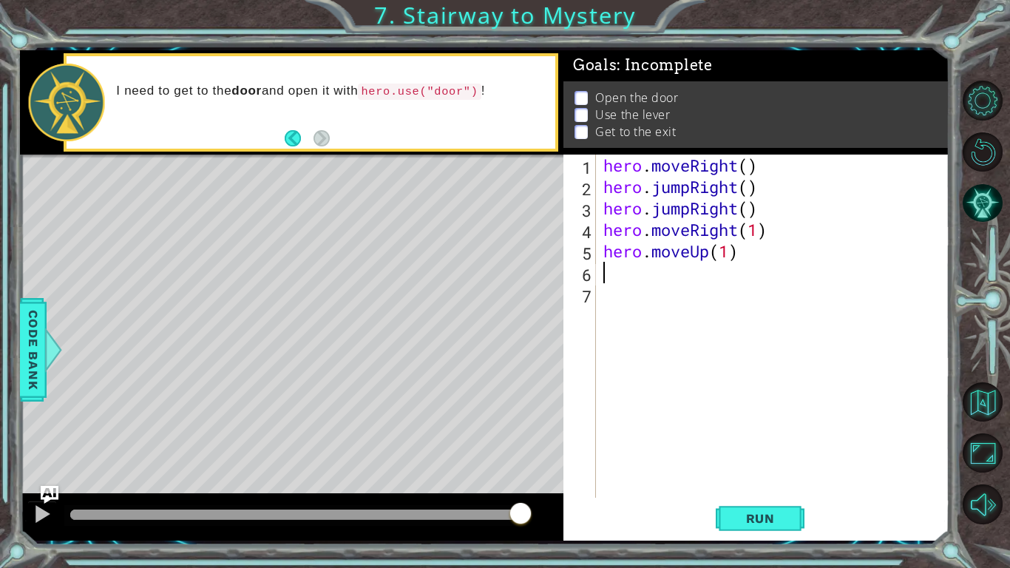
click at [637, 277] on div "hero . moveRight ( ) hero . jumpRight ( ) hero . jumpRight ( ) hero . moveRight…" at bounding box center [777, 348] width 353 height 386
type textarea "hero.use("door")"
click at [615, 304] on div "hero . moveRight ( ) hero . jumpRight ( ) hero . jumpRight ( ) hero . moveRight…" at bounding box center [777, 348] width 353 height 386
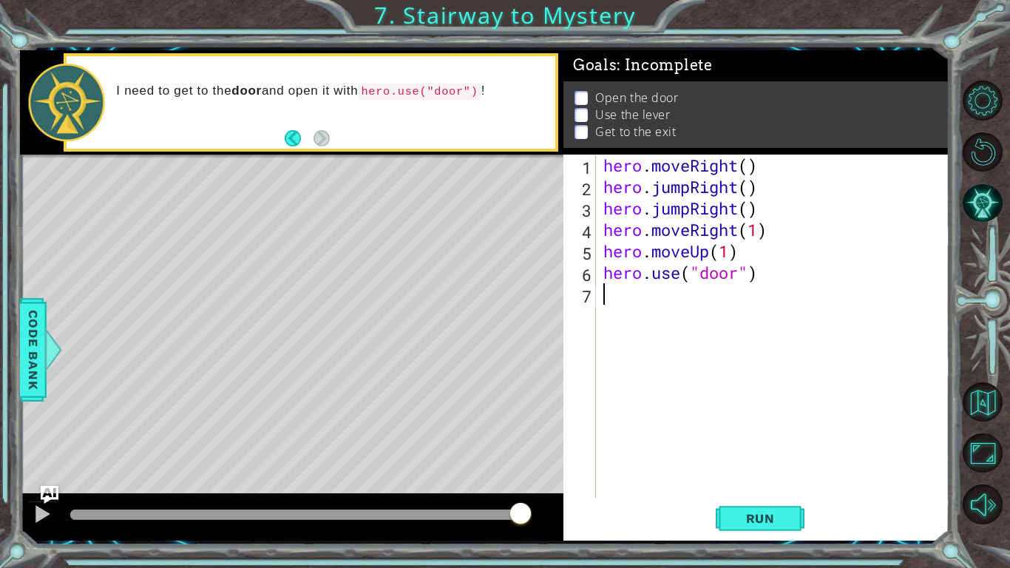
drag, startPoint x: 615, startPoint y: 304, endPoint x: 697, endPoint y: 329, distance: 86.6
click at [697, 329] on div "hero . moveRight ( ) hero . jumpRight ( ) hero . jumpRight ( ) hero . moveRight…" at bounding box center [777, 348] width 353 height 386
type textarea "hero.moveUp(1)\"
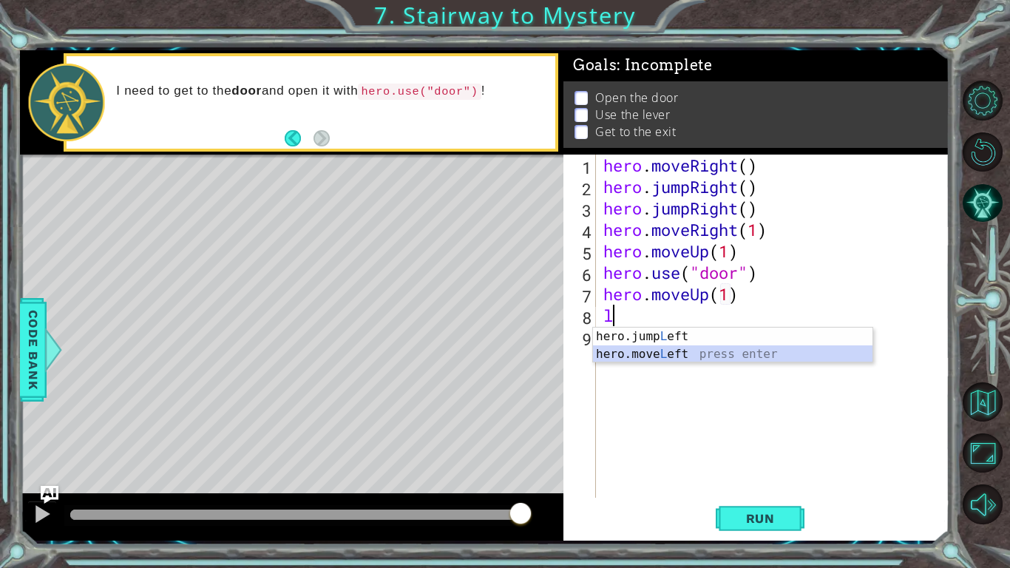
click at [686, 352] on div "hero.jump L eft press enter hero.move L eft press enter" at bounding box center [733, 363] width 280 height 71
type textarea "hero.moveLeft(1)"
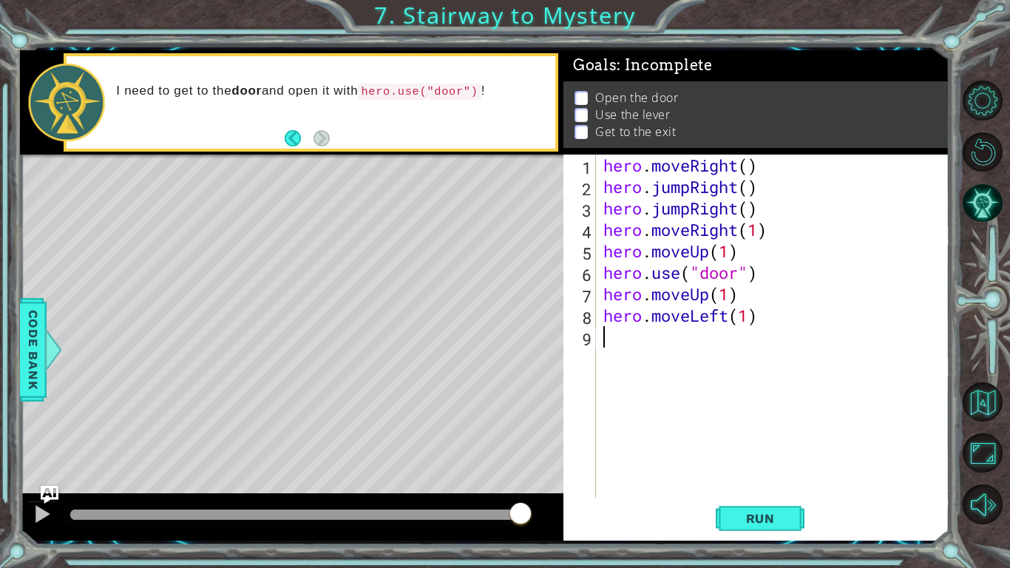
click at [629, 341] on div "hero . moveRight ( ) hero . jumpRight ( ) hero . jumpRight ( ) hero . moveRight…" at bounding box center [777, 348] width 353 height 386
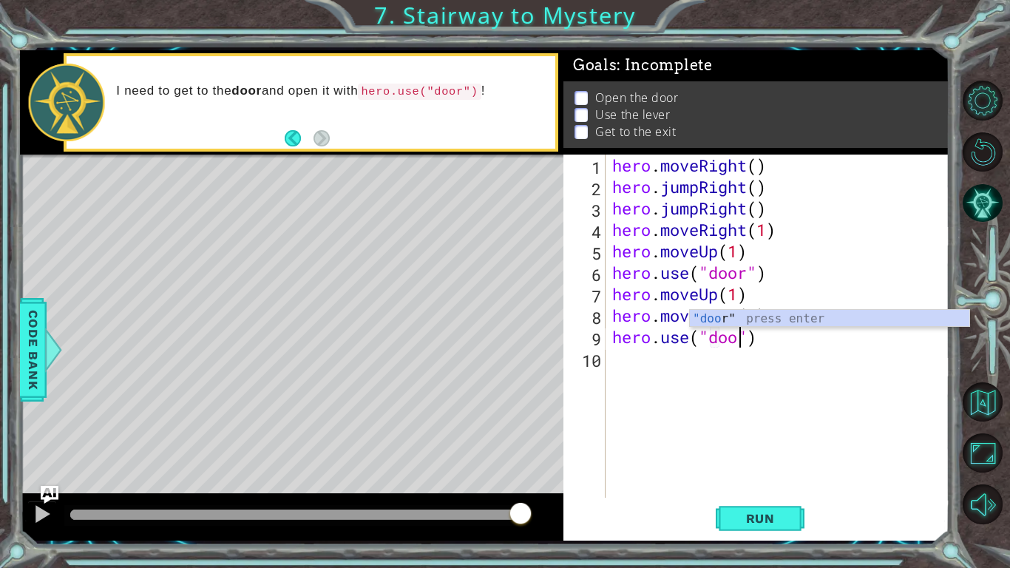
scroll to position [0, 6]
type textarea "hero.use("door")"
click at [744, 467] on button "Run" at bounding box center [760, 518] width 89 height 38
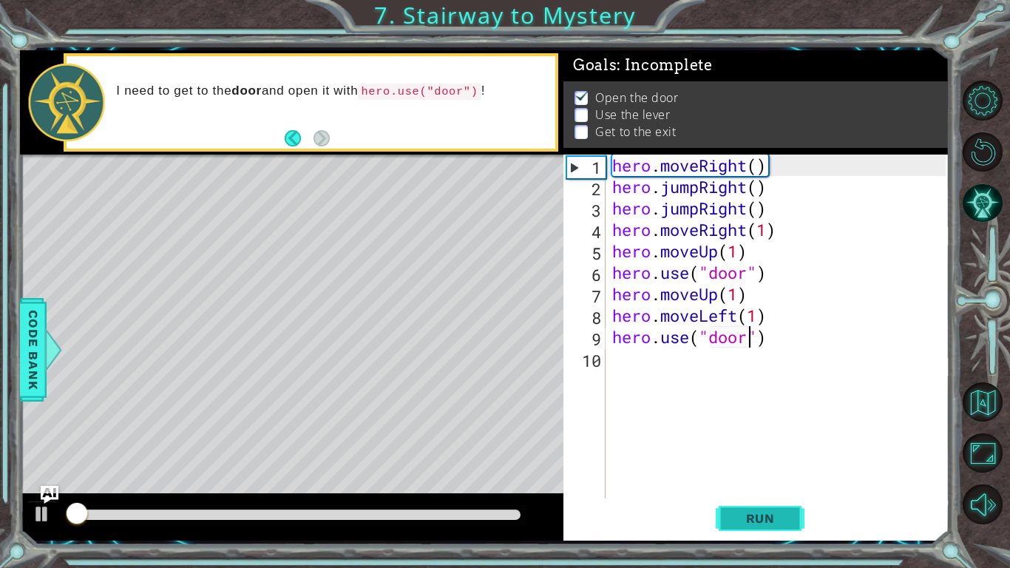
scroll to position [6, 0]
